Goal: Task Accomplishment & Management: Manage account settings

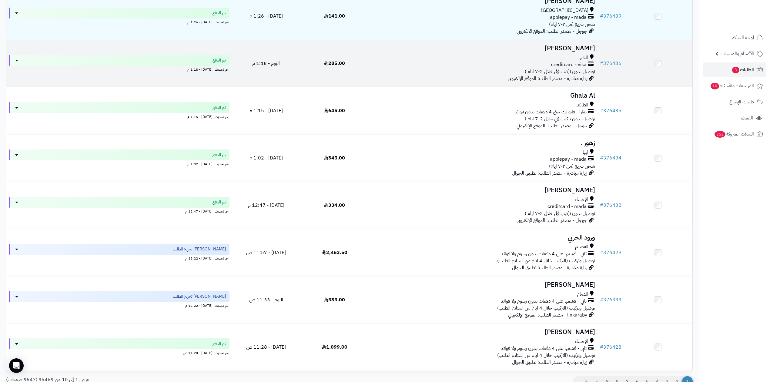
scroll to position [251, 0]
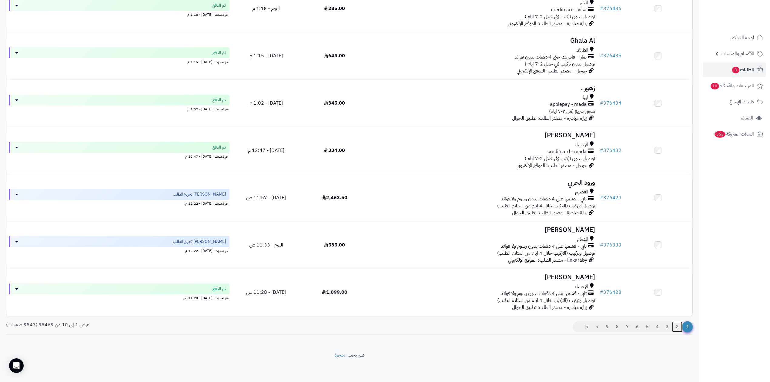
click at [677, 325] on link "2" at bounding box center [677, 326] width 10 height 11
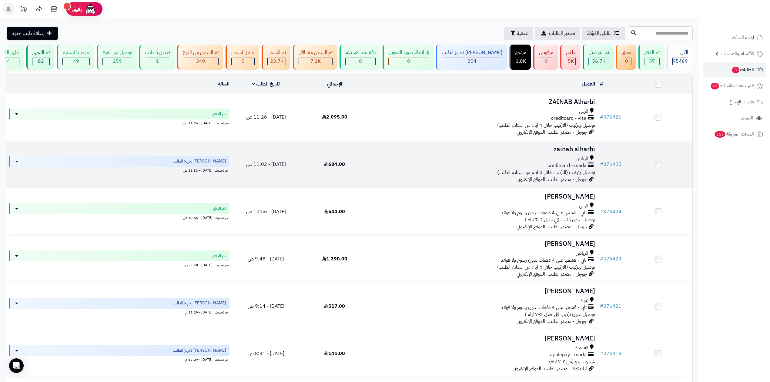
click at [529, 179] on span "جوجل - مصدر الطلب: الموقع الإلكتروني" at bounding box center [552, 179] width 71 height 7
click at [563, 166] on span "creditcard - mada" at bounding box center [567, 165] width 39 height 7
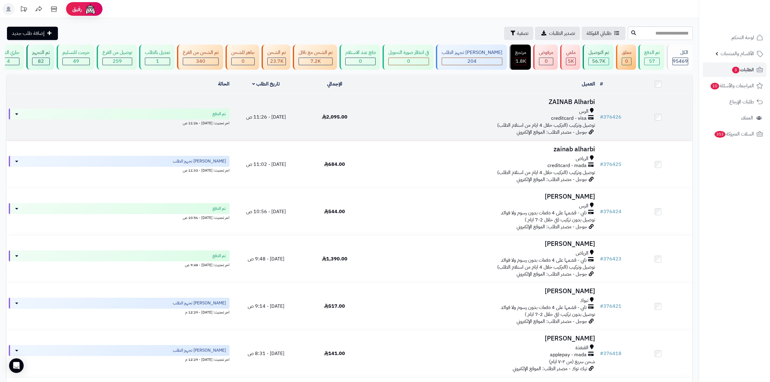
click at [536, 108] on div "الرس" at bounding box center [483, 111] width 224 height 7
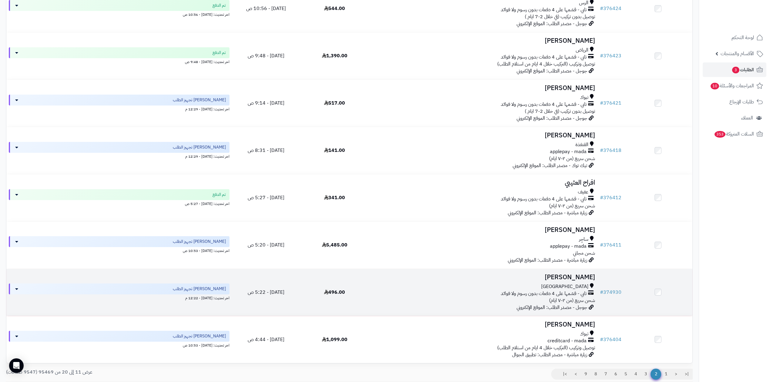
scroll to position [251, 0]
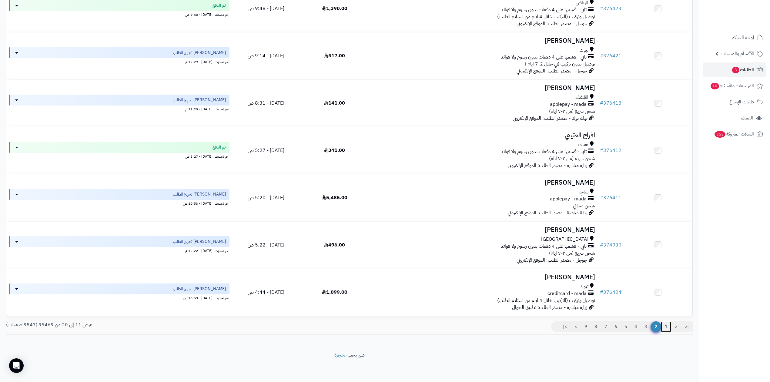
click at [667, 326] on link "1" at bounding box center [666, 326] width 10 height 11
